Goal: Task Accomplishment & Management: Manage account settings

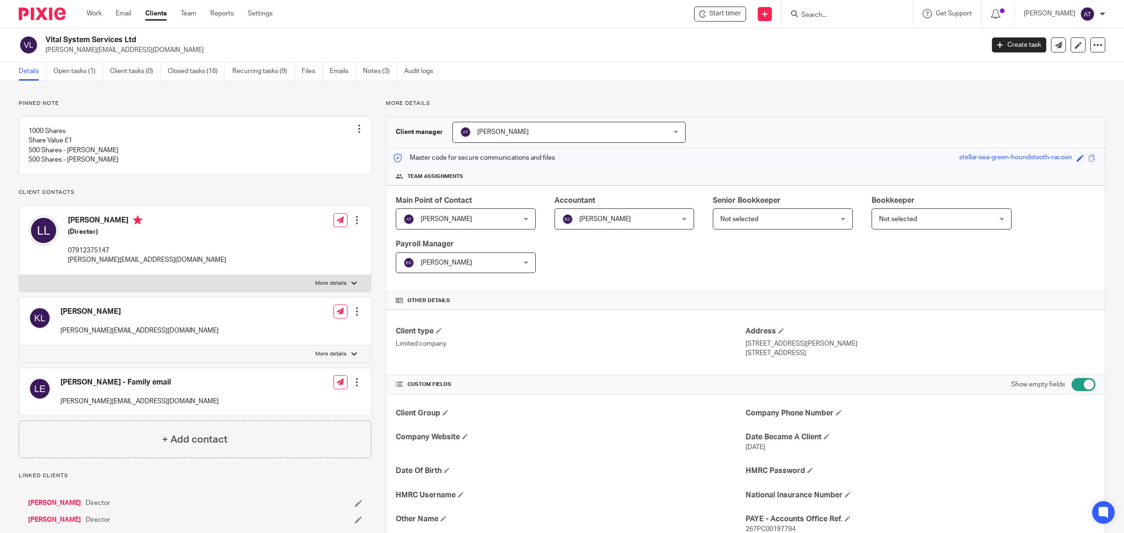
scroll to position [293, 0]
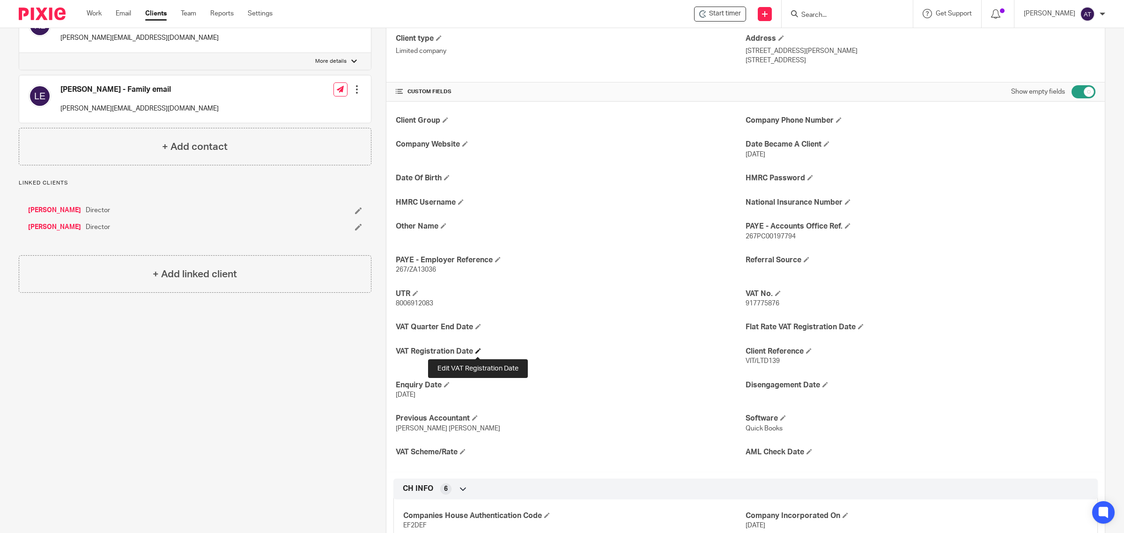
click at [476, 351] on span at bounding box center [478, 351] width 6 height 6
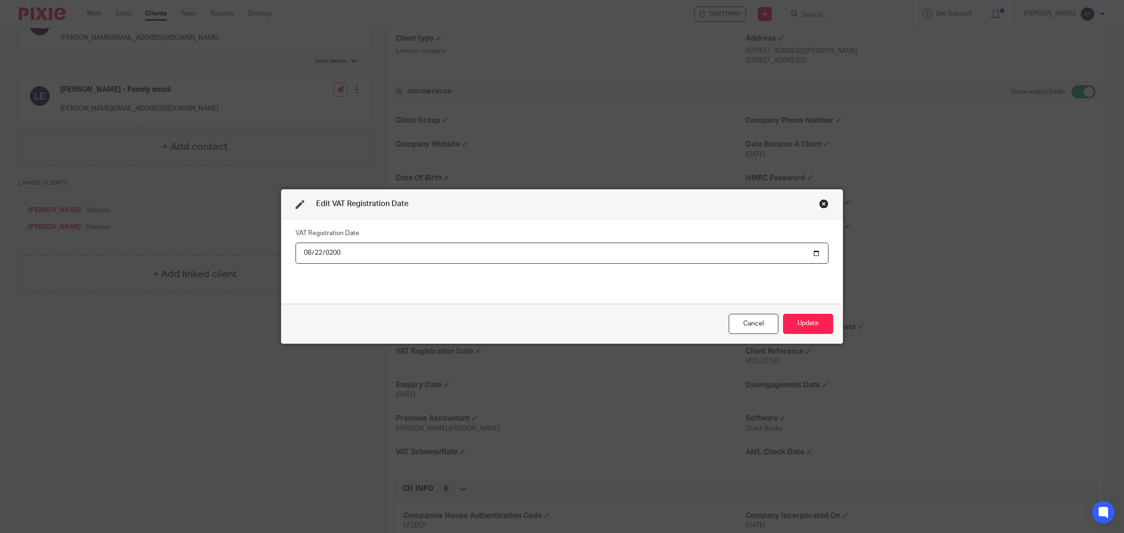
type input "2007-08-22"
click at [809, 324] on button "Update" at bounding box center [808, 324] width 50 height 20
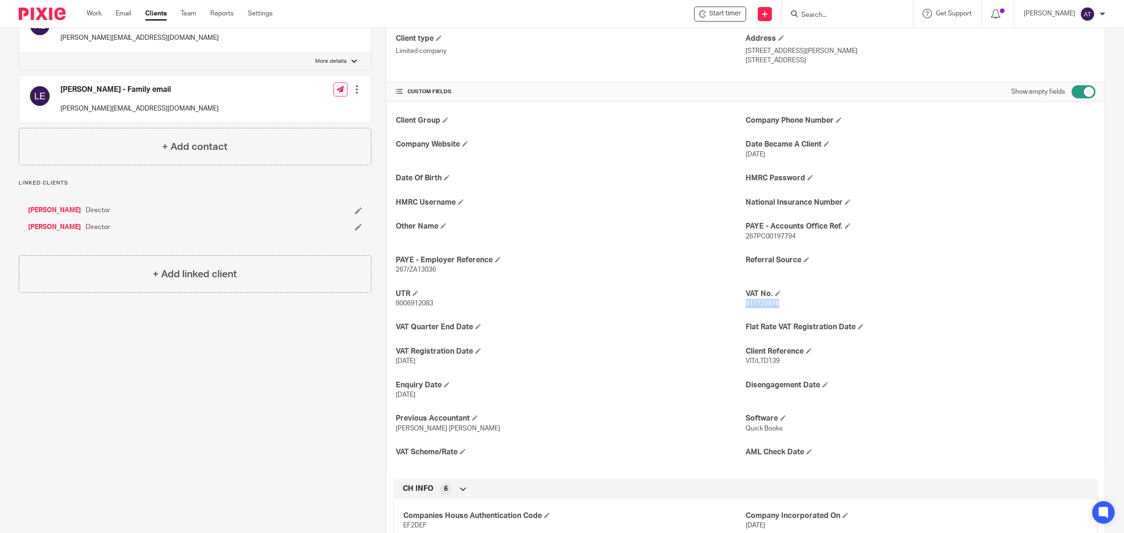
drag, startPoint x: 776, startPoint y: 305, endPoint x: 739, endPoint y: 308, distance: 36.6
click at [746, 308] on p "917775876" at bounding box center [921, 303] width 350 height 9
copy span "917775876"
click at [830, 19] on form at bounding box center [851, 14] width 100 height 12
click at [823, 8] on form at bounding box center [851, 14] width 100 height 12
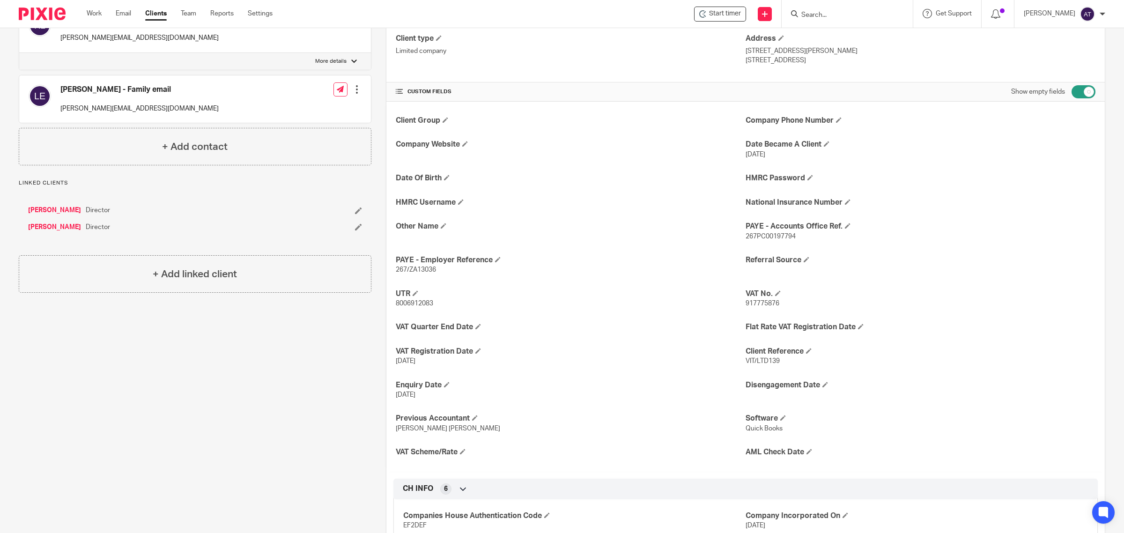
click at [820, 13] on input "Search" at bounding box center [843, 15] width 84 height 8
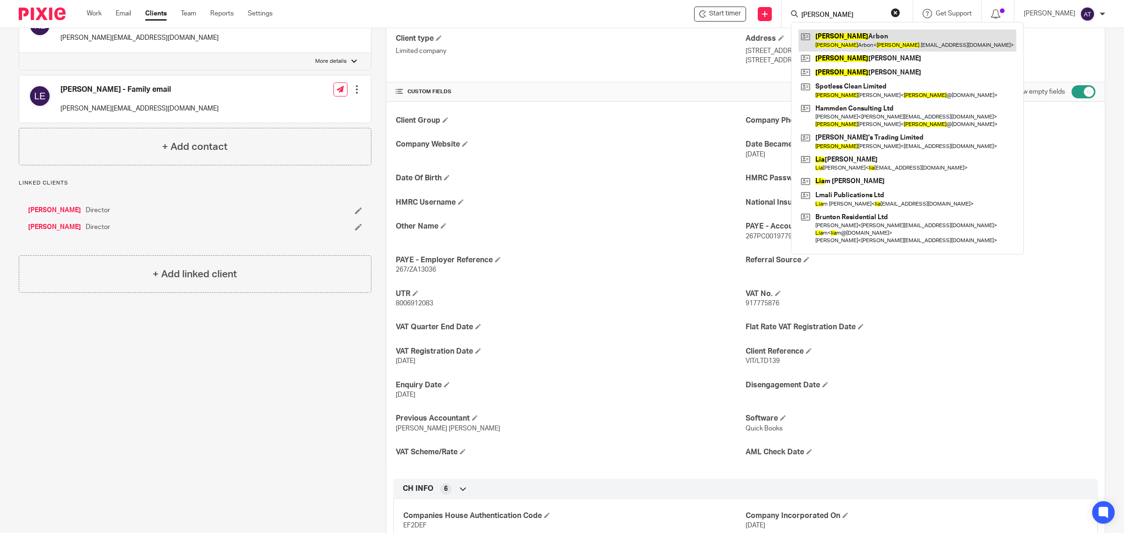
type input "lisa"
click at [858, 38] on link at bounding box center [908, 41] width 218 height 22
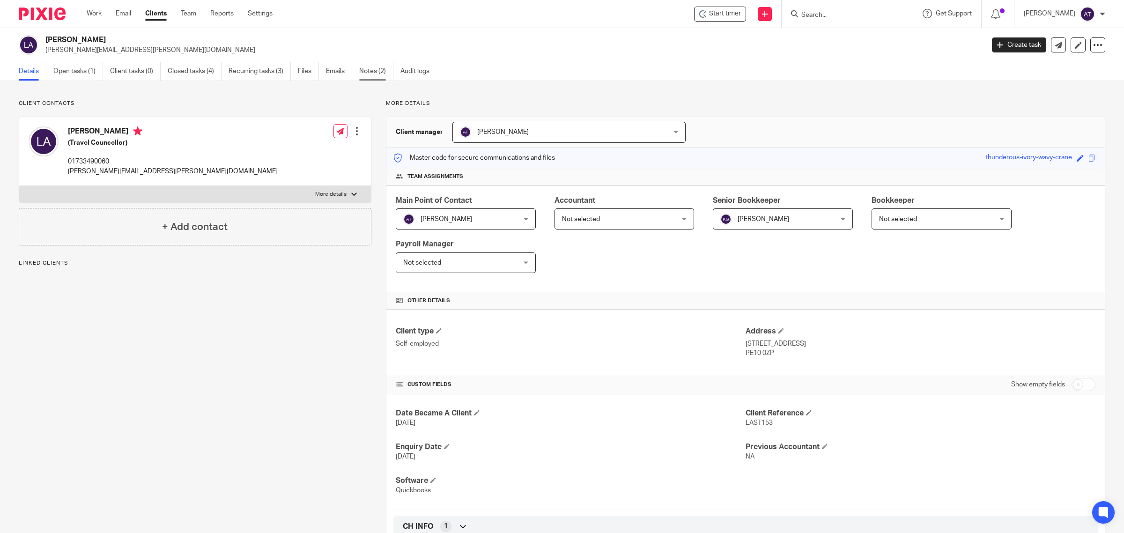
click at [392, 74] on link "Notes (2)" at bounding box center [376, 71] width 34 height 18
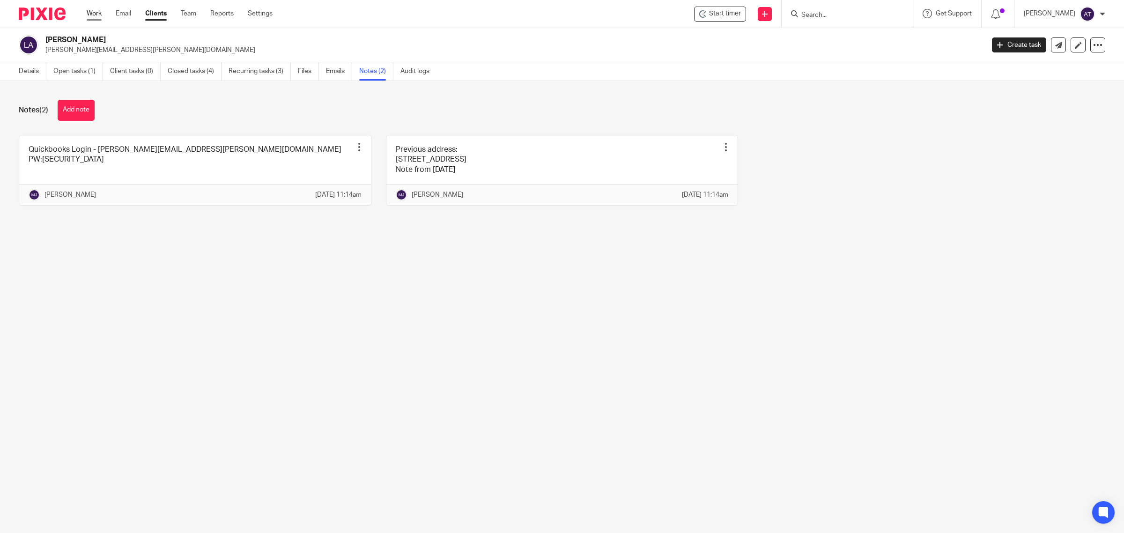
click at [99, 11] on link "Work" at bounding box center [94, 13] width 15 height 9
